Goal: Task Accomplishment & Management: Use online tool/utility

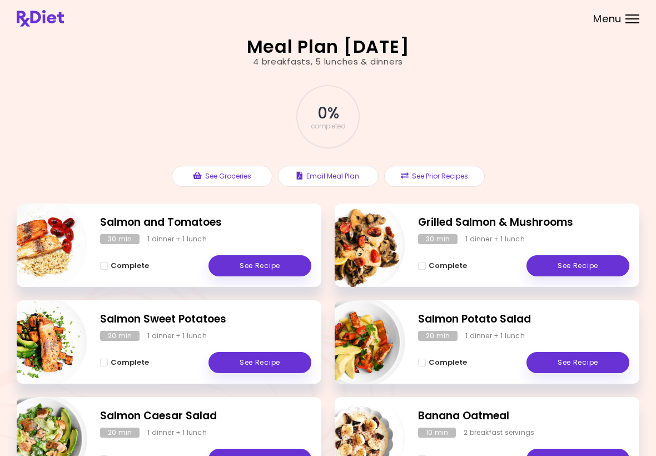
click at [263, 244] on div "Complete See Recipe" at bounding box center [205, 260] width 211 height 32
click at [276, 257] on link "See Recipe" at bounding box center [259, 265] width 103 height 21
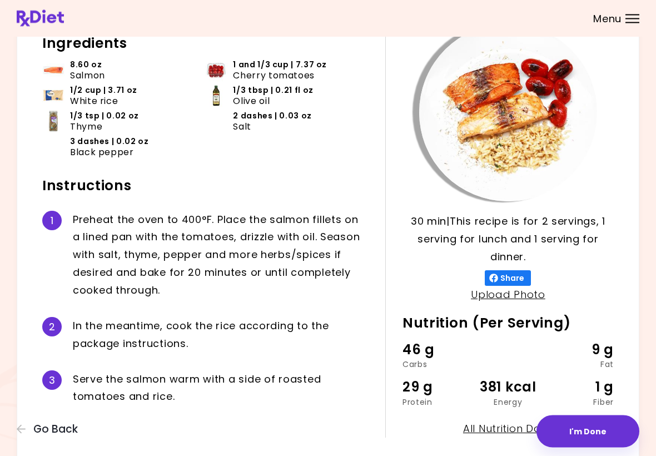
scroll to position [88, 0]
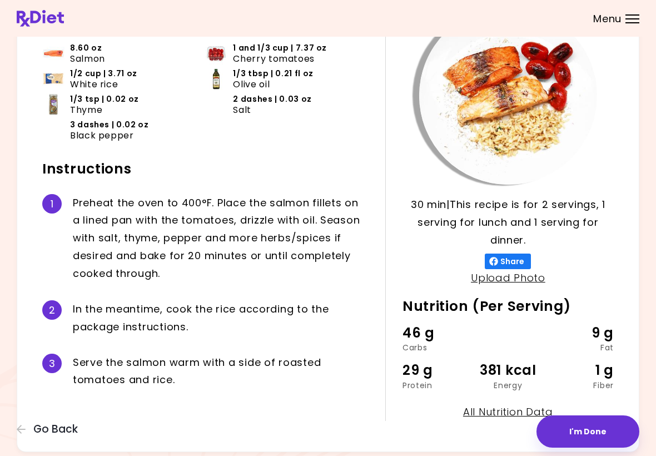
click at [592, 436] on button "I'm Done" at bounding box center [587, 431] width 103 height 32
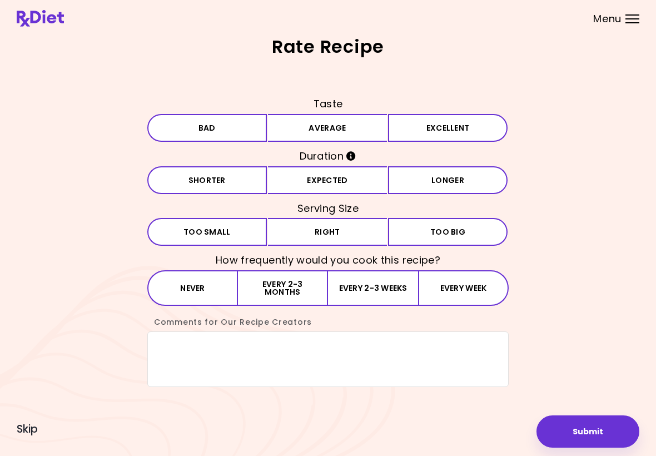
click at [432, 123] on button "Excellent" at bounding box center [447, 128] width 119 height 28
click at [447, 182] on button "Longer" at bounding box center [447, 180] width 119 height 28
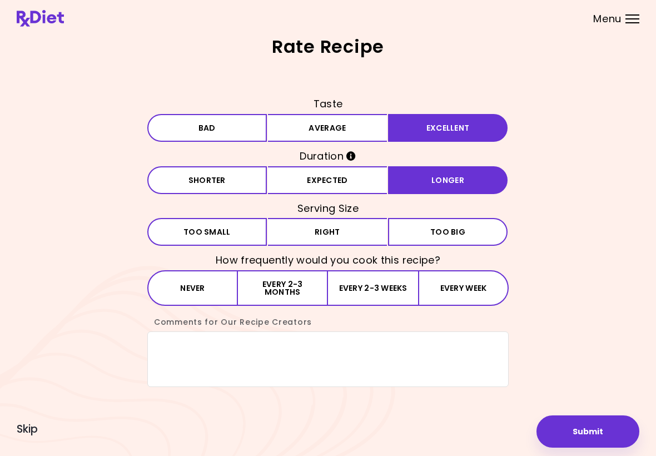
click at [222, 223] on button "Small Too small" at bounding box center [206, 232] width 119 height 28
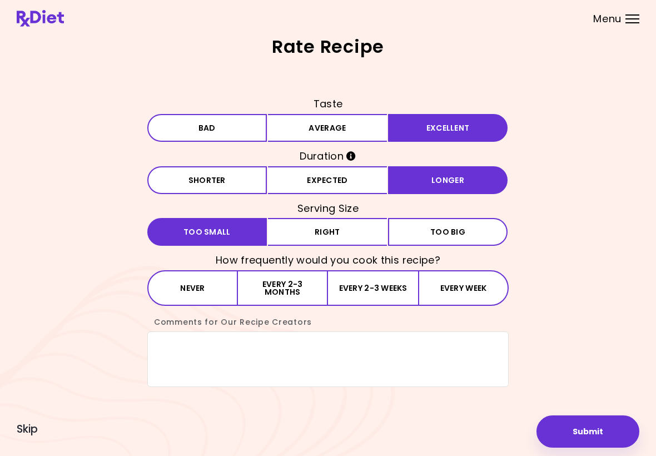
click at [369, 282] on button "Every 2-3 weeks" at bounding box center [373, 288] width 90 height 36
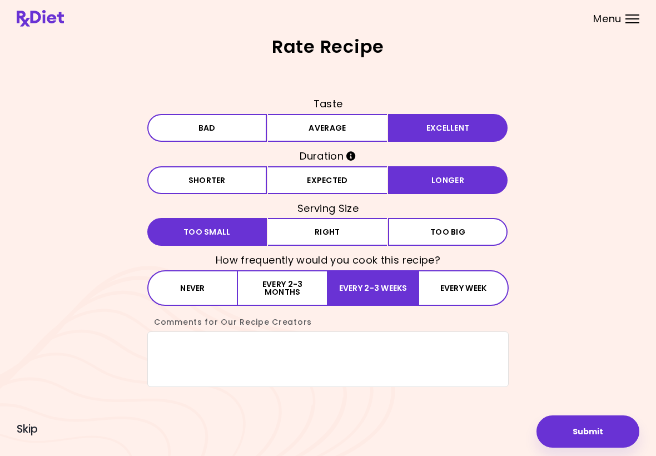
click at [591, 434] on button "Submit" at bounding box center [587, 431] width 103 height 32
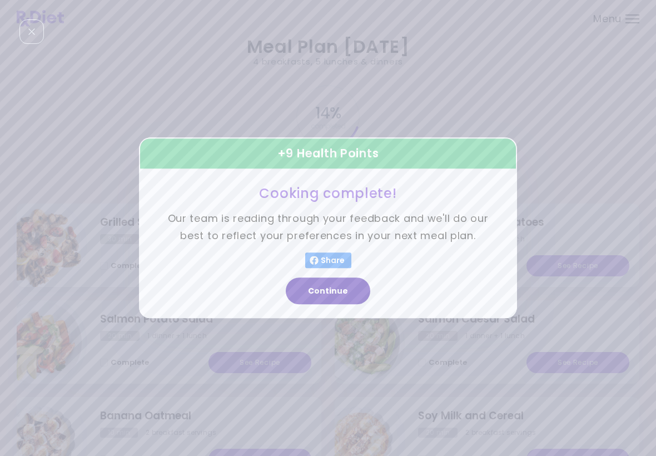
click at [337, 287] on button "Continue" at bounding box center [328, 291] width 84 height 27
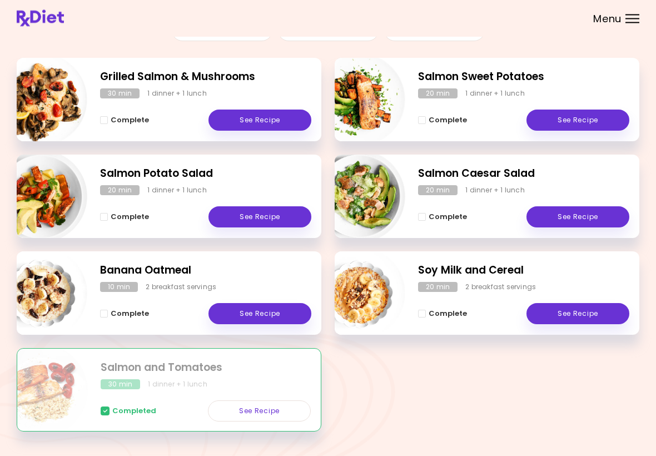
scroll to position [145, 0]
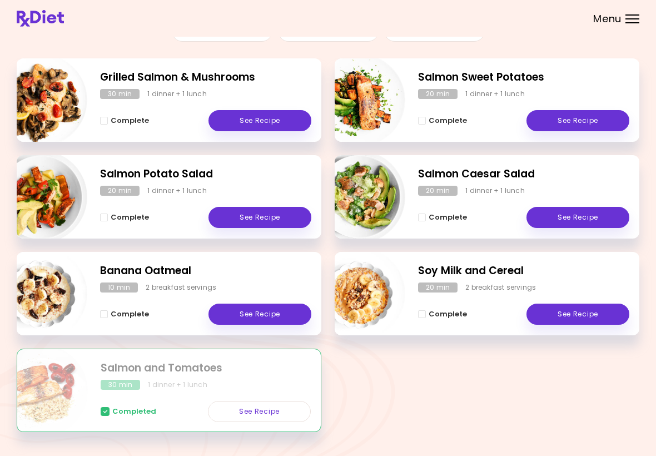
click at [581, 311] on link "See Recipe" at bounding box center [577, 313] width 103 height 21
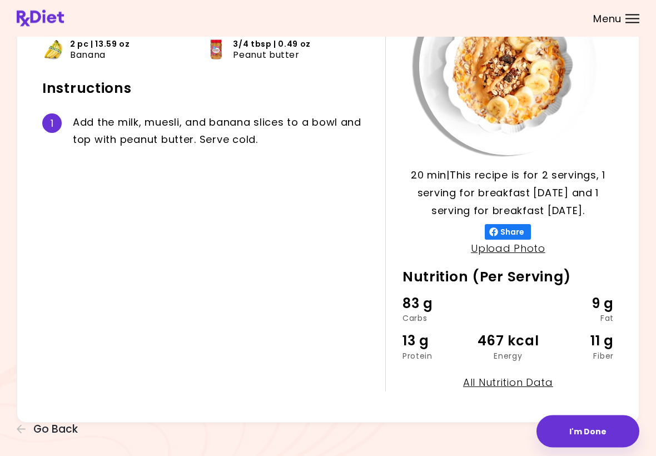
scroll to position [118, 0]
